Goal: Use online tool/utility: Utilize a website feature to perform a specific function

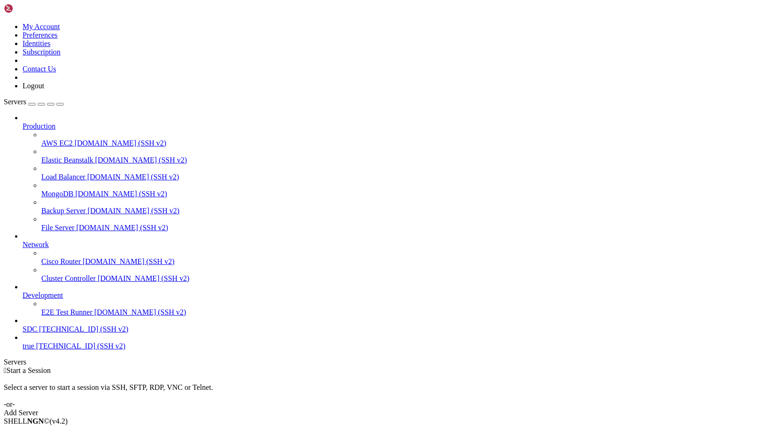
click at [60, 333] on span "[TECHNICAL_ID] (SSH v2)" at bounding box center [83, 329] width 89 height 8
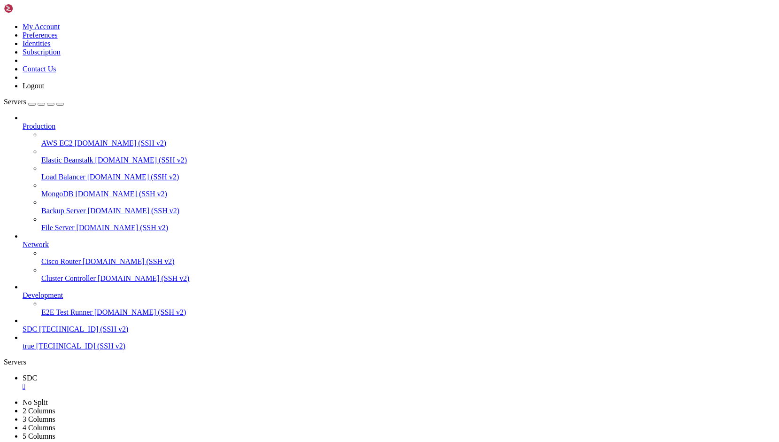
drag, startPoint x: 217, startPoint y: 881, endPoint x: 142, endPoint y: 840, distance: 85.7
click at [155, 382] on div "" at bounding box center [399, 386] width 753 height 8
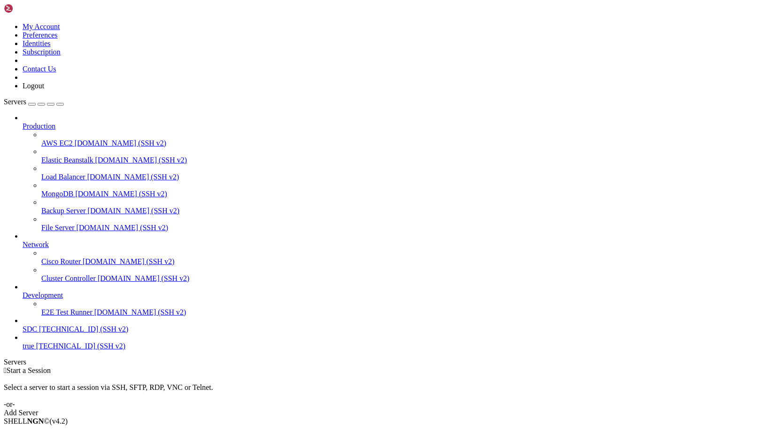
click at [37, 333] on span "SDC" at bounding box center [30, 329] width 15 height 8
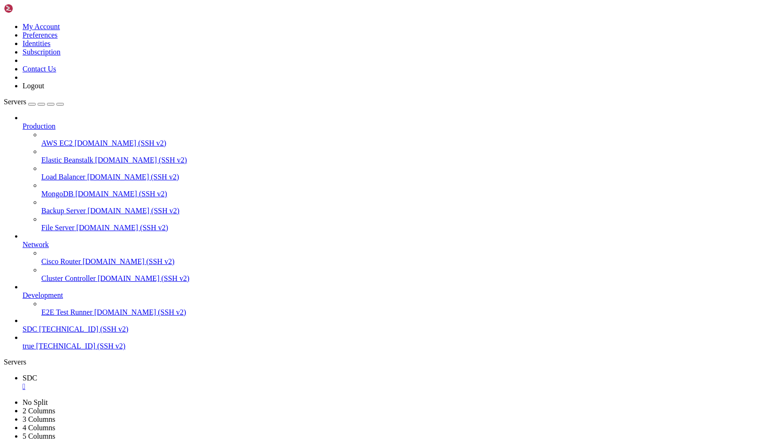
scroll to position [0, 0]
